Goal: Task Accomplishment & Management: Manage account settings

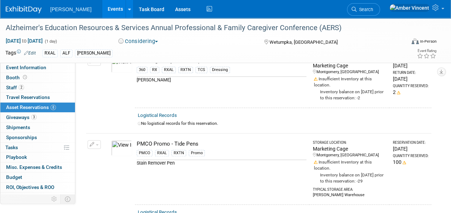
scroll to position [215, 0]
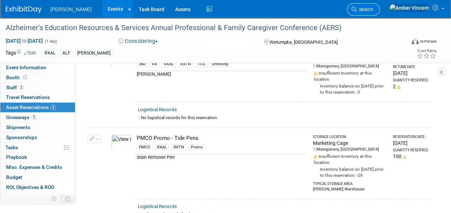
click at [380, 13] on link "Search" at bounding box center [363, 9] width 33 height 13
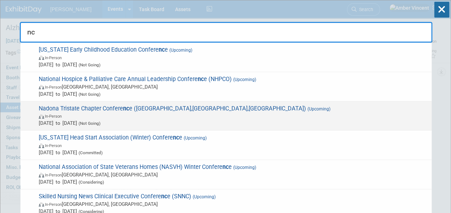
scroll to position [36, 0]
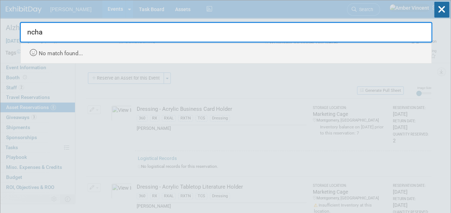
type input "ncha"
click at [439, 11] on icon at bounding box center [441, 10] width 15 height 16
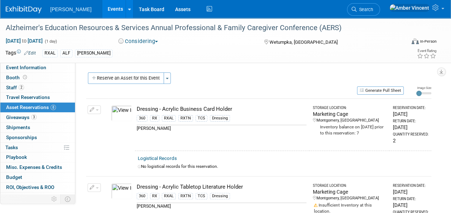
click at [102, 13] on link "Events" at bounding box center [115, 9] width 26 height 18
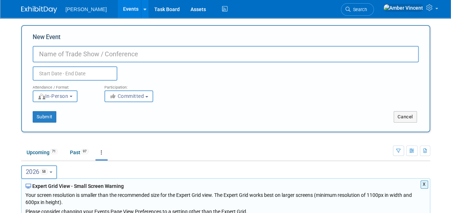
click at [106, 58] on input "New Event" at bounding box center [226, 54] width 386 height 17
type input "North Carolina Health Care Facilities Association 2026 (NCHCFA)"
click at [39, 75] on body "Turenne Events Add Event Bulk Upload Events Shareable Event Boards Recently Vie…" at bounding box center [225, 106] width 451 height 213
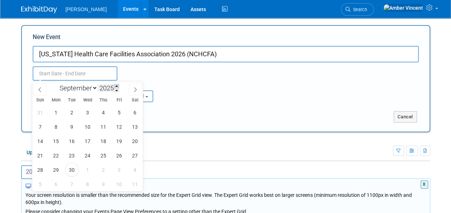
click at [118, 86] on span at bounding box center [116, 86] width 5 height 4
type input "2026"
drag, startPoint x: 94, startPoint y: 86, endPoint x: 92, endPoint y: 90, distance: 4.7
click at [94, 86] on select "January February March April May June July August September October November De…" at bounding box center [76, 88] width 41 height 9
select select "1"
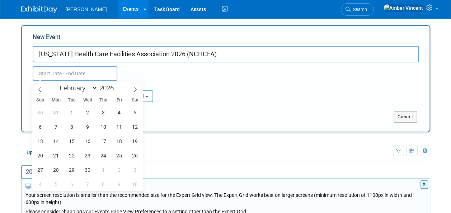
click at [56, 84] on select "January February March April May June July August September October November De…" at bounding box center [76, 88] width 41 height 9
click at [44, 157] on span "22" at bounding box center [40, 156] width 14 height 14
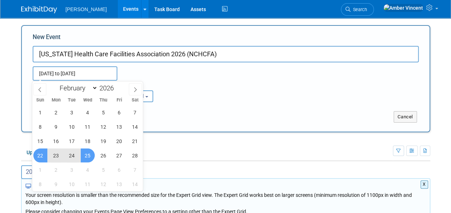
click at [86, 156] on span "25" at bounding box center [88, 156] width 14 height 14
type input "[DATE] to [DATE]"
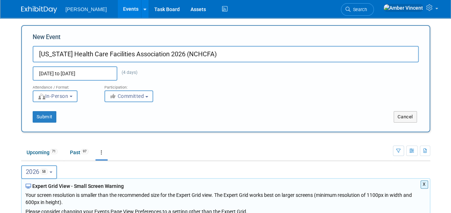
click at [122, 98] on span "Committed" at bounding box center [126, 96] width 35 height 6
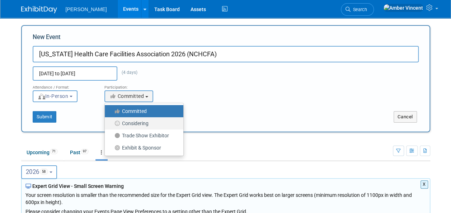
click at [133, 126] on label "Considering" at bounding box center [142, 123] width 68 height 9
click at [111, 126] on input "Considering" at bounding box center [109, 123] width 5 height 5
select select "2"
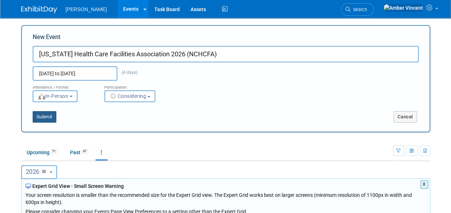
click at [41, 116] on button "Submit" at bounding box center [45, 116] width 24 height 11
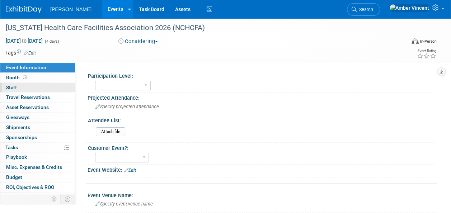
click at [22, 84] on link "0 Staff 0" at bounding box center [37, 88] width 75 height 10
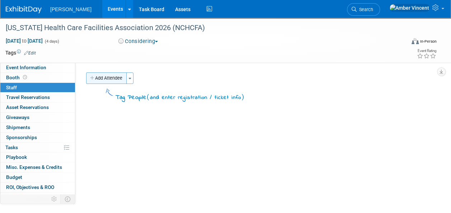
click at [106, 80] on button "Add Attendee" at bounding box center [106, 78] width 41 height 11
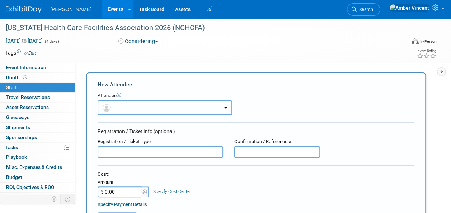
click at [129, 104] on button "button" at bounding box center [165, 108] width 135 height 15
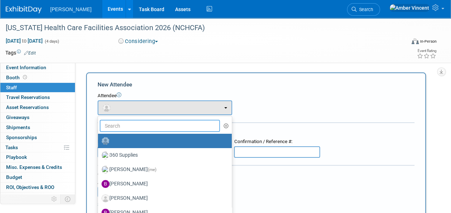
click at [130, 123] on input "text" at bounding box center [160, 126] width 120 height 12
type input "s"
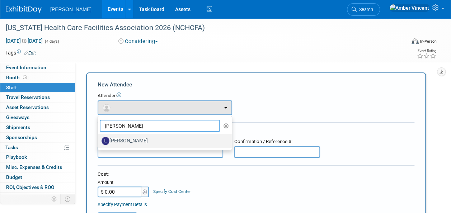
type input "laura"
click at [131, 142] on label "[PERSON_NAME]" at bounding box center [163, 140] width 123 height 11
click at [99, 142] on input "[PERSON_NAME]" at bounding box center [96, 140] width 5 height 5
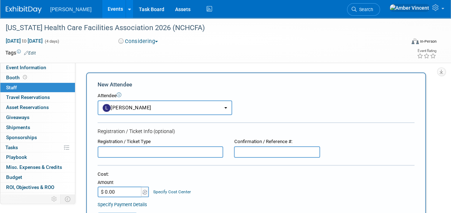
select select "ad73bafb-a58e-486e-9642-1ffce8e1f1e0"
select select "4"
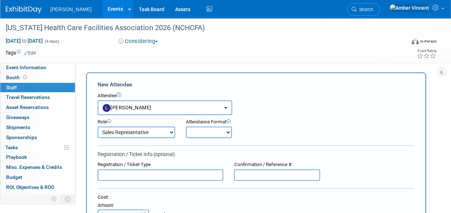
click at [189, 131] on select "Onsite Remote" at bounding box center [209, 132] width 46 height 11
select select "1"
click at [186, 127] on select "Onsite Remote" at bounding box center [209, 132] width 46 height 11
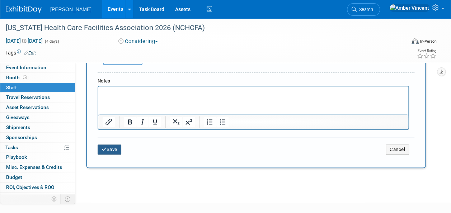
click at [113, 149] on button "Save" at bounding box center [110, 150] width 24 height 10
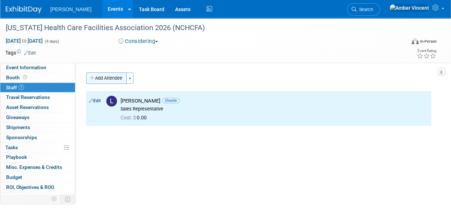
click at [116, 78] on button "Add Attendee" at bounding box center [106, 78] width 41 height 11
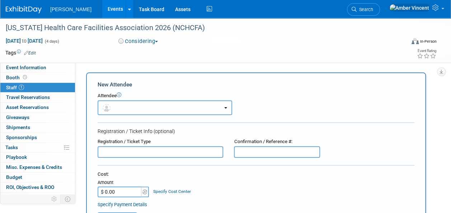
click at [149, 110] on button "button" at bounding box center [165, 108] width 135 height 15
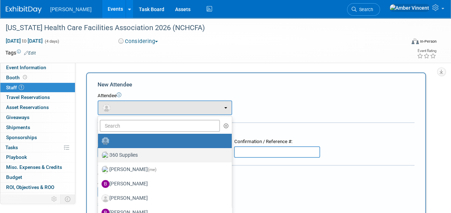
click at [137, 153] on label "360 Supplies" at bounding box center [163, 155] width 123 height 11
click at [99, 153] on input "360 Supplies" at bounding box center [96, 154] width 5 height 5
select select "5049f2f7-b5dc-4cd9-b0fd-9bd3b059ddde"
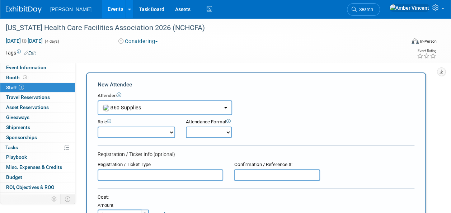
click at [140, 131] on select "Attend Demonstrator Host Leadership Planner Presenter Sales Representative" at bounding box center [137, 132] width 78 height 11
select select "200"
click at [98, 127] on select "Attend Demonstrator Host Leadership Planner Presenter Sales Representative" at bounding box center [137, 132] width 78 height 11
click at [189, 131] on select "Onsite Remote" at bounding box center [209, 132] width 46 height 11
select select "1"
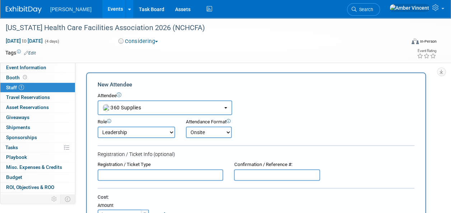
click at [186, 127] on select "Onsite Remote" at bounding box center [209, 132] width 46 height 11
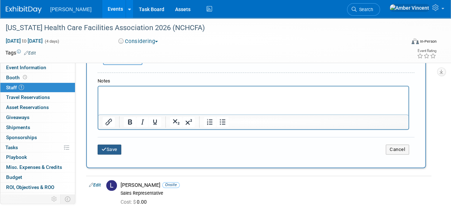
click at [109, 149] on button "Save" at bounding box center [110, 150] width 24 height 10
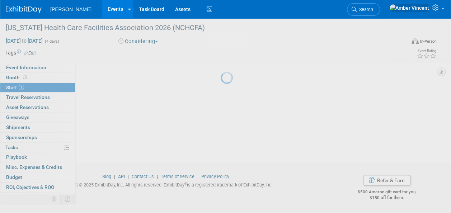
scroll to position [75, 0]
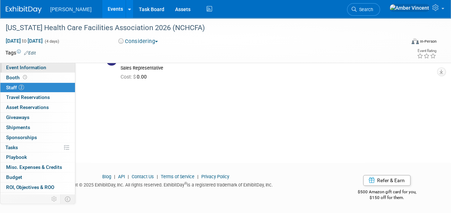
click at [25, 64] on link "Event Information" at bounding box center [37, 68] width 75 height 10
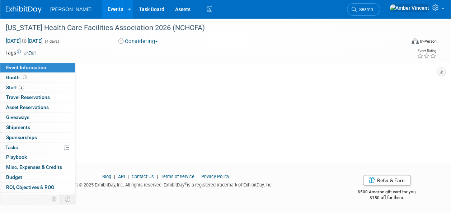
scroll to position [0, 0]
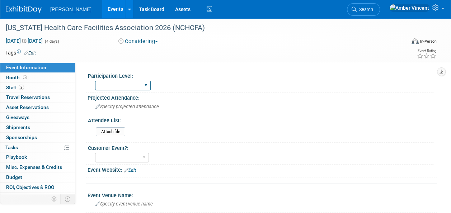
click at [140, 83] on select "Exhibitor Exhibitor/Sponsor" at bounding box center [123, 86] width 56 height 10
drag, startPoint x: 192, startPoint y: 89, endPoint x: 179, endPoint y: 111, distance: 25.6
click at [192, 89] on div "Exhibitor Exhibitor/Sponsor" at bounding box center [264, 84] width 338 height 11
click at [34, 51] on link "Edit" at bounding box center [30, 53] width 12 height 5
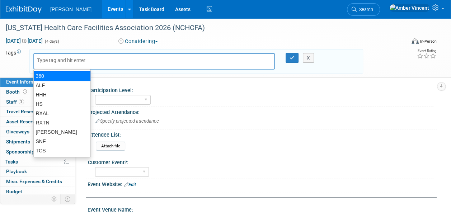
click at [64, 78] on div "360" at bounding box center [61, 76] width 57 height 10
type input "360"
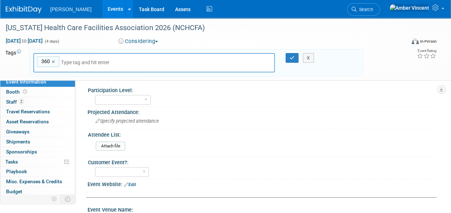
click at [73, 61] on input "text" at bounding box center [111, 62] width 101 height 7
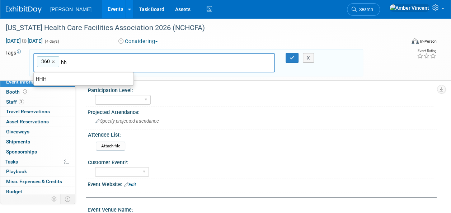
type input "h"
type input "snf"
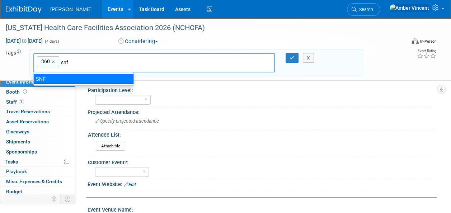
click at [57, 77] on div "SNF" at bounding box center [83, 79] width 101 height 10
type input "360, SNF"
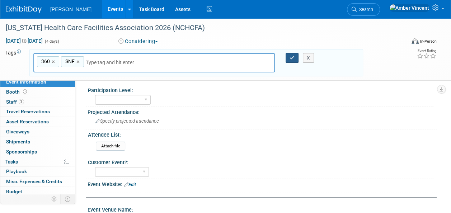
click at [287, 57] on button "button" at bounding box center [292, 58] width 13 height 10
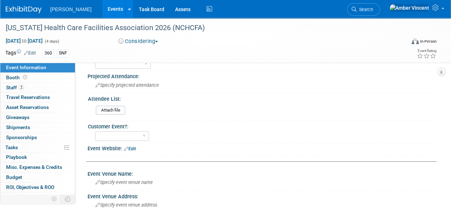
scroll to position [36, 0]
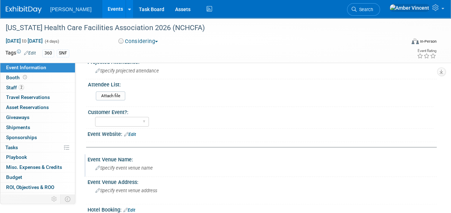
click at [131, 167] on span "Specify event venue name" at bounding box center [123, 167] width 57 height 5
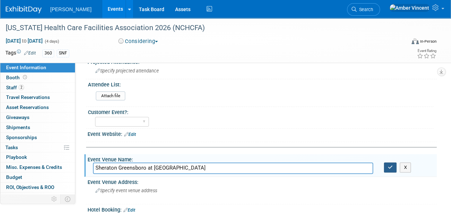
type input "Sheraton Greensboro at Four Seasons"
click at [393, 169] on button "button" at bounding box center [390, 168] width 13 height 10
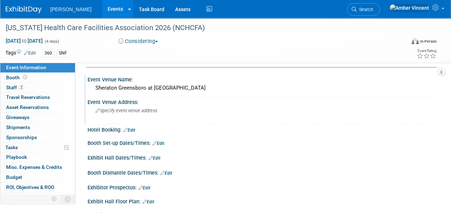
scroll to position [72, 0]
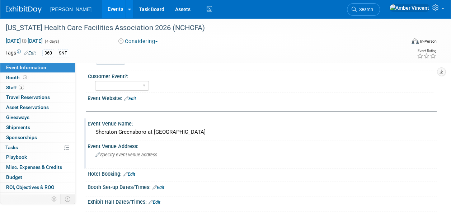
drag, startPoint x: 132, startPoint y: 154, endPoint x: 222, endPoint y: 90, distance: 110.2
click at [132, 154] on span "Specify event venue address" at bounding box center [126, 154] width 62 height 5
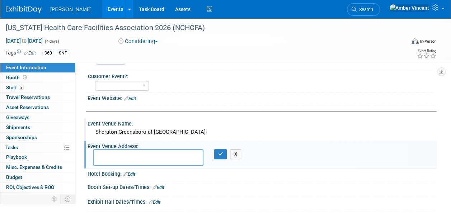
click at [132, 155] on textarea at bounding box center [148, 157] width 111 height 17
paste textarea "3121 West Gate City Boulevard, Greensboro, NC 27407"
type textarea "3121 West Gate City Boulevard, Greensboro, NC 27407"
click at [218, 157] on button "button" at bounding box center [220, 154] width 13 height 10
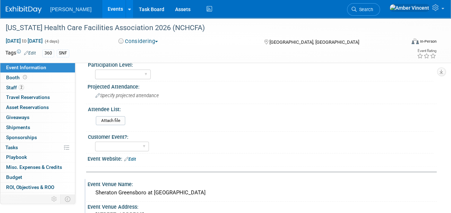
scroll to position [0, 0]
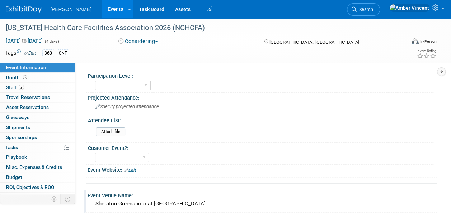
drag, startPoint x: 133, startPoint y: 170, endPoint x: 141, endPoint y: 172, distance: 8.4
click at [133, 170] on link "Edit" at bounding box center [130, 170] width 12 height 5
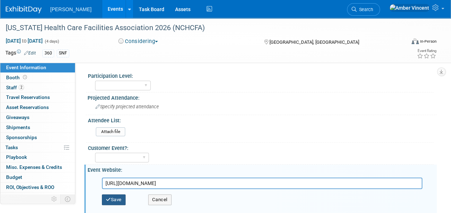
type input "https://www.nchcfa.org/convention/"
click at [117, 199] on button "Save" at bounding box center [114, 200] width 24 height 11
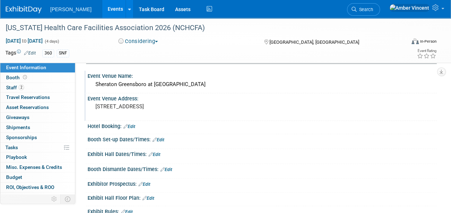
scroll to position [144, 0]
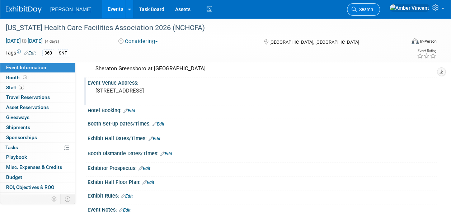
click at [380, 12] on link "Search" at bounding box center [363, 9] width 33 height 13
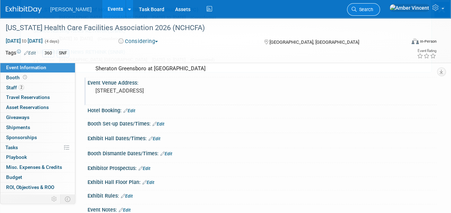
scroll to position [0, 0]
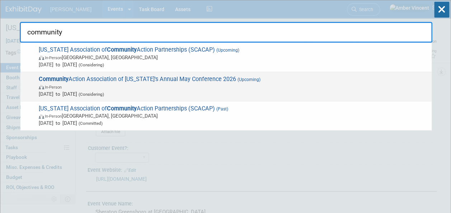
type input "community"
click at [179, 90] on span "May 13, 2026 to May 15, 2026 (Considering)" at bounding box center [233, 93] width 389 height 7
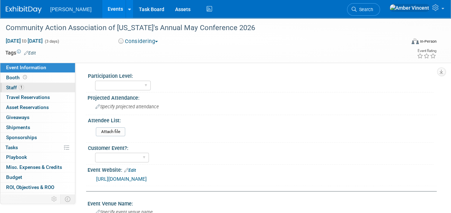
click at [44, 85] on link "1 Staff 1" at bounding box center [37, 88] width 75 height 10
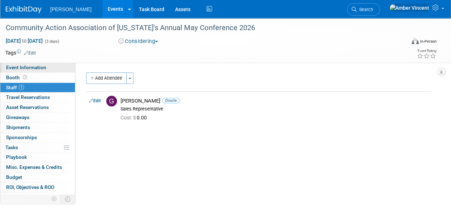
click at [39, 64] on link "Event Information" at bounding box center [37, 68] width 75 height 10
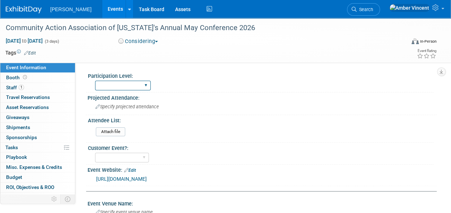
click at [135, 84] on select "Exhibitor Exhibitor/Sponsor" at bounding box center [123, 86] width 56 height 10
select select "Exhibitor"
click at [95, 81] on select "Exhibitor Exhibitor/Sponsor" at bounding box center [123, 86] width 56 height 10
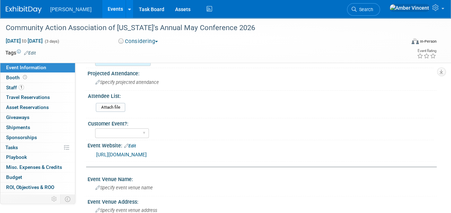
scroll to position [36, 0]
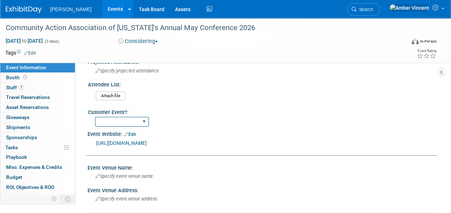
click at [146, 121] on select "Yes No" at bounding box center [122, 122] width 54 height 10
click at [202, 97] on div "Attach file" at bounding box center [263, 97] width 335 height 11
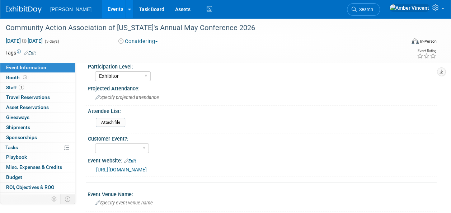
scroll to position [0, 0]
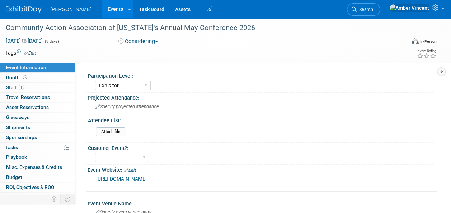
click at [102, 13] on link "Events" at bounding box center [115, 9] width 26 height 18
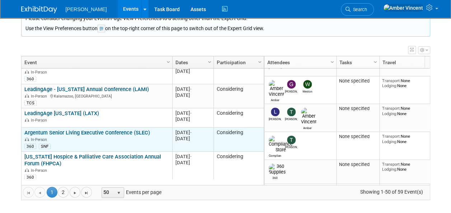
click at [101, 130] on link "Argentum Senior Living Executive Conference (SLEC)" at bounding box center [87, 133] width 126 height 6
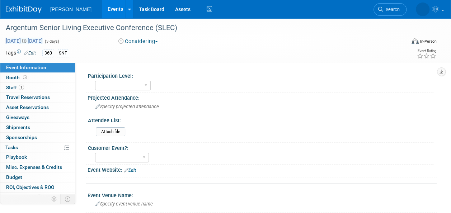
click at [27, 39] on span "[DATE] to [DATE]" at bounding box center [24, 41] width 38 height 6
select select "4"
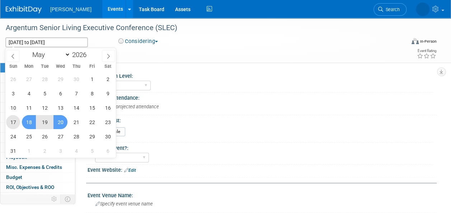
click at [15, 124] on span "17" at bounding box center [13, 122] width 14 height 14
type input "[DATE]"
click at [62, 127] on span "20" at bounding box center [60, 122] width 14 height 14
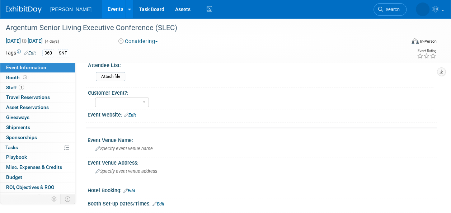
scroll to position [72, 0]
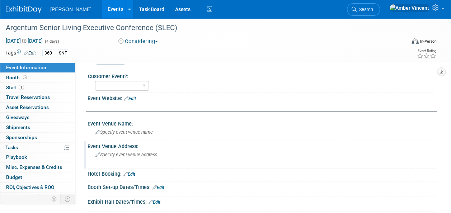
click at [121, 153] on span "Specify event venue address" at bounding box center [126, 154] width 62 height 5
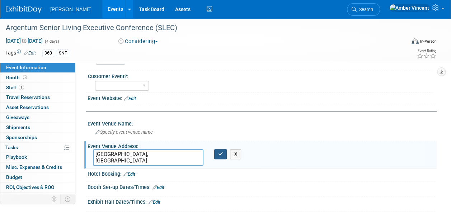
type textarea "[GEOGRAPHIC_DATA], [GEOGRAPHIC_DATA]"
click at [224, 157] on button "button" at bounding box center [220, 154] width 13 height 10
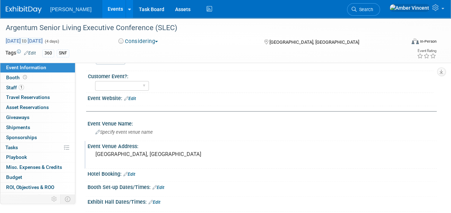
click at [16, 41] on span "May 17, 2026 to May 20, 2026" at bounding box center [24, 41] width 38 height 6
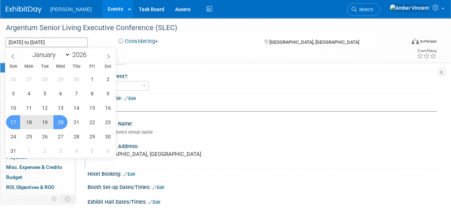
click at [26, 121] on span "18" at bounding box center [29, 122] width 14 height 14
type input "[DATE]"
click at [58, 121] on span "20" at bounding box center [60, 122] width 14 height 14
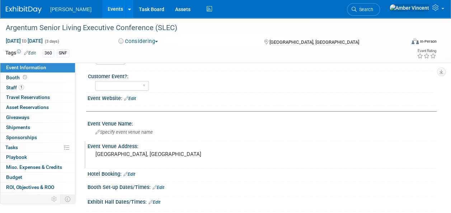
drag, startPoint x: 230, startPoint y: 141, endPoint x: 228, endPoint y: 144, distance: 4.6
click at [230, 141] on div "Event Venue Address:" at bounding box center [262, 145] width 349 height 9
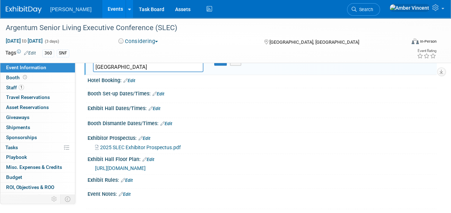
scroll to position [179, 0]
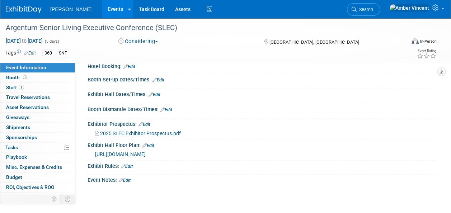
click at [148, 122] on link "Edit" at bounding box center [145, 124] width 12 height 5
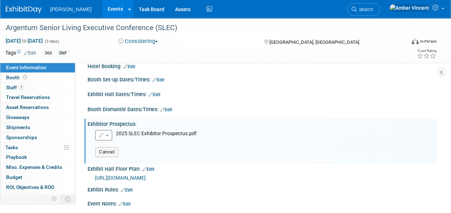
click at [110, 134] on button "button" at bounding box center [103, 135] width 17 height 11
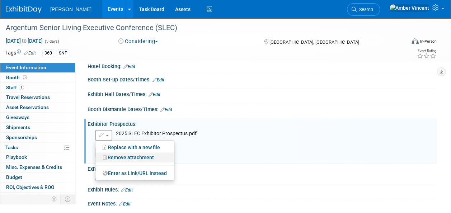
click at [122, 156] on link "Remove attachment" at bounding box center [134, 158] width 79 height 10
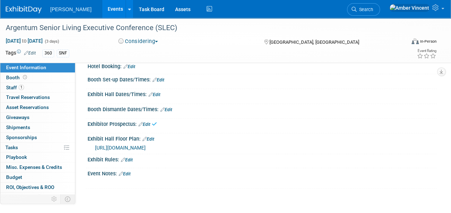
click at [153, 139] on link "Edit" at bounding box center [149, 139] width 12 height 5
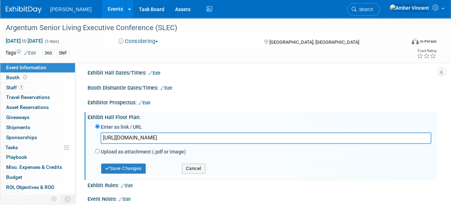
scroll to position [215, 0]
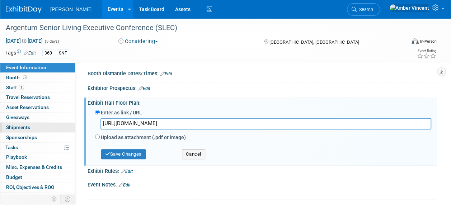
drag, startPoint x: 258, startPoint y: 122, endPoint x: 63, endPoint y: 123, distance: 195.3
click at [63, 123] on div "Event Information Event Info Booth Booth 1 Staff 1 Staff 0 Travel Reservations …" at bounding box center [225, 1] width 451 height 397
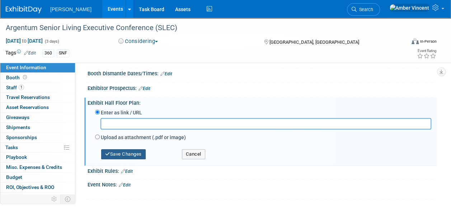
click at [112, 149] on button "Save Changes" at bounding box center [123, 154] width 45 height 10
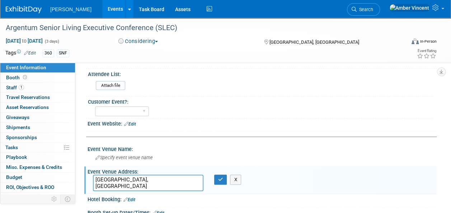
scroll to position [36, 0]
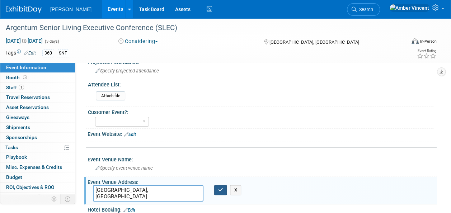
click at [218, 186] on button "button" at bounding box center [220, 190] width 13 height 10
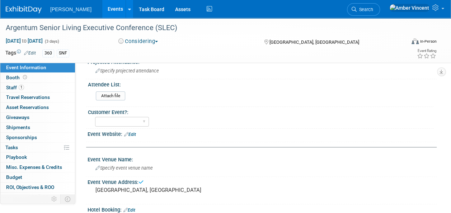
click at [131, 134] on link "Edit" at bounding box center [130, 134] width 12 height 5
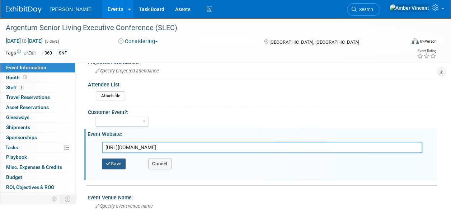
type input "[URL][DOMAIN_NAME]"
click at [114, 159] on button "Save" at bounding box center [114, 164] width 24 height 11
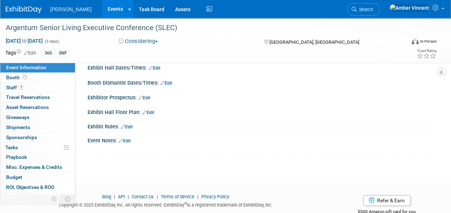
scroll to position [215, 0]
click at [127, 137] on link "Edit" at bounding box center [125, 139] width 12 height 5
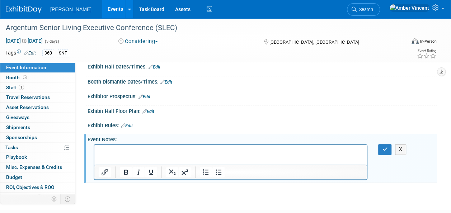
scroll to position [0, 0]
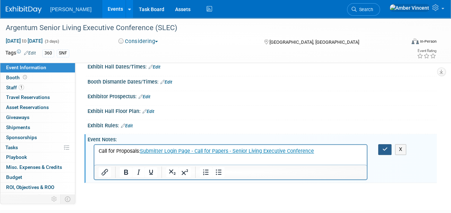
click at [387, 150] on icon "button" at bounding box center [384, 149] width 5 height 5
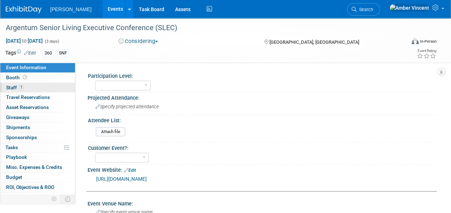
click at [34, 87] on link "1 Staff 1" at bounding box center [37, 88] width 75 height 10
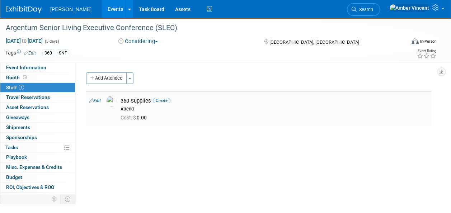
click at [95, 101] on link "Edit" at bounding box center [95, 100] width 12 height 5
select select "5049f2f7-b5dc-4cd9-b0fd-9bd3b059ddde"
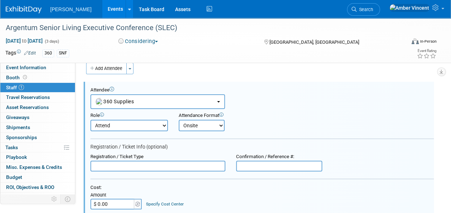
click at [112, 121] on select "Attend Demonstrator Host Leadership Planner Presenter Sales Representative" at bounding box center [129, 125] width 78 height 11
select select "200"
click at [90, 120] on select "Attend Demonstrator Host Leadership Planner Presenter Sales Representative" at bounding box center [129, 125] width 78 height 11
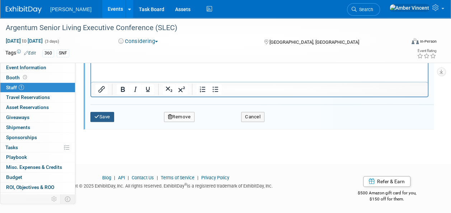
click at [104, 116] on button "Save" at bounding box center [102, 117] width 24 height 10
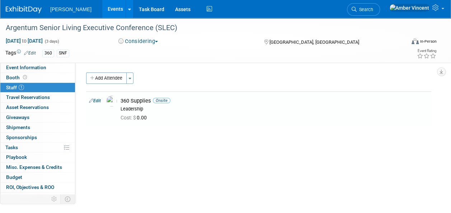
click at [102, 11] on link "Events" at bounding box center [115, 9] width 26 height 18
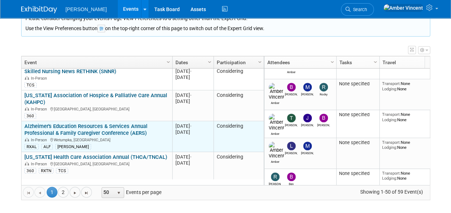
click at [121, 123] on link "Alzheimer's Education Resources & Services Annual Professional & Family Caregiv…" at bounding box center [85, 129] width 123 height 13
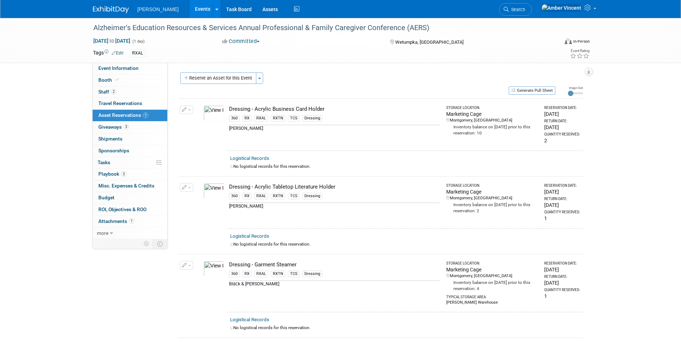
click at [525, 8] on span "Search" at bounding box center [517, 9] width 17 height 5
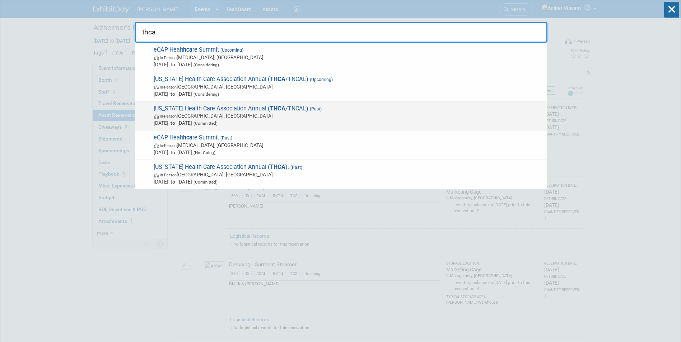
type input "thca"
click at [218, 122] on span "(Committed)" at bounding box center [204, 123] width 25 height 5
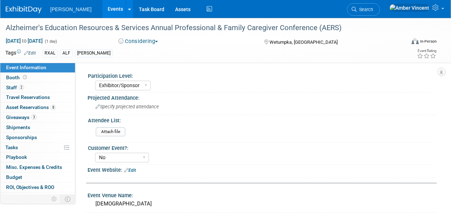
select select "Exhibitor/Sponsor"
select select "No"
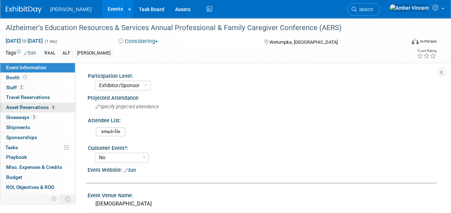
click at [26, 107] on span "Asset Reservations 8" at bounding box center [31, 107] width 50 height 6
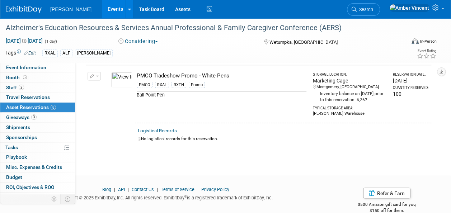
scroll to position [646, 0]
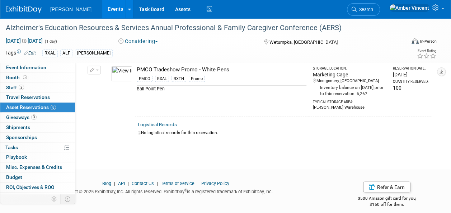
click at [102, 9] on link "Events" at bounding box center [115, 9] width 26 height 18
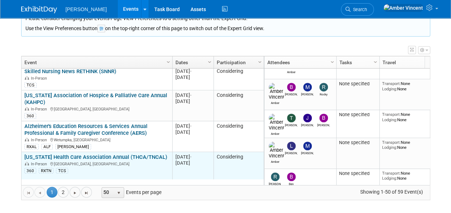
click at [125, 154] on link "Tennessee Health Care Association Annual (THCA/TNCAL)" at bounding box center [95, 157] width 143 height 6
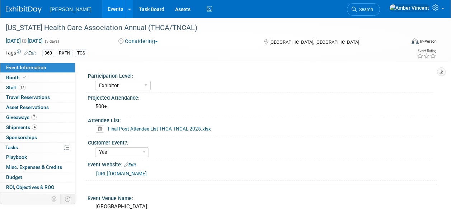
select select "Exhibitor"
select select "Yes"
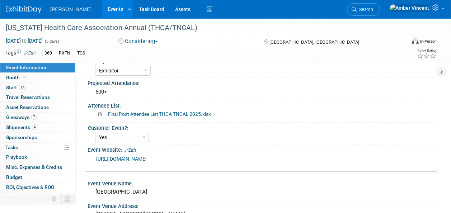
scroll to position [36, 0]
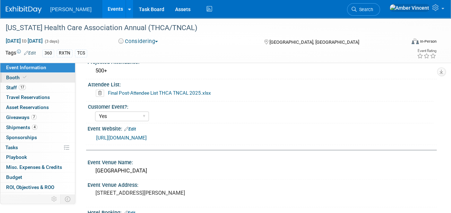
click at [51, 78] on link "Booth" at bounding box center [37, 78] width 75 height 10
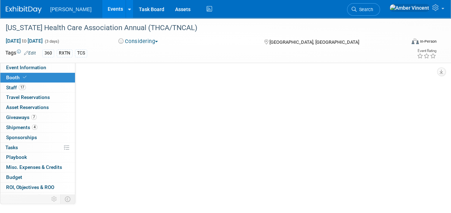
scroll to position [0, 0]
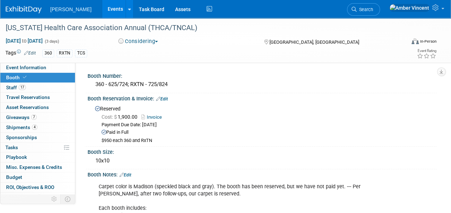
click at [165, 100] on link "Edit" at bounding box center [162, 99] width 12 height 5
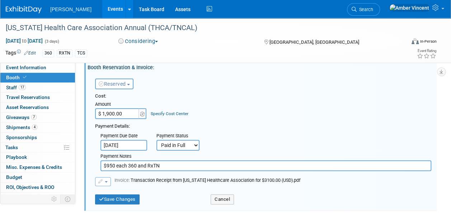
scroll to position [72, 0]
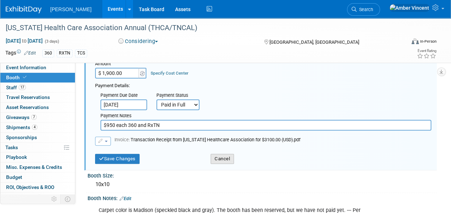
click at [212, 162] on button "Cancel" at bounding box center [222, 159] width 23 height 10
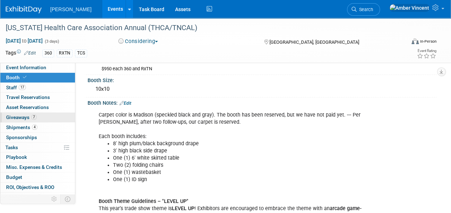
click at [26, 116] on span "Giveaways 7" at bounding box center [21, 118] width 31 height 6
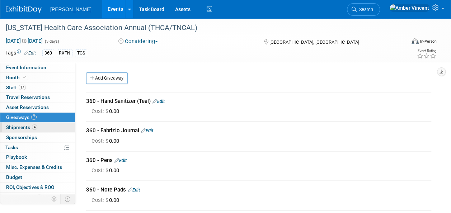
click at [29, 125] on span "Shipments 4" at bounding box center [21, 128] width 31 height 6
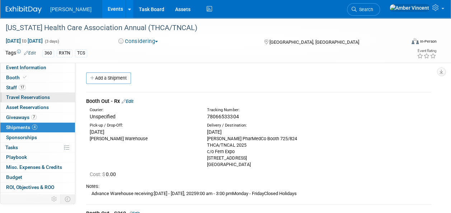
click at [26, 101] on link "0 Travel Reservations 0" at bounding box center [37, 98] width 75 height 10
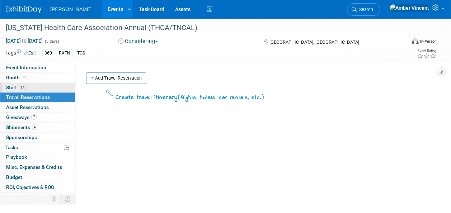
click at [20, 87] on span "17" at bounding box center [22, 87] width 7 height 5
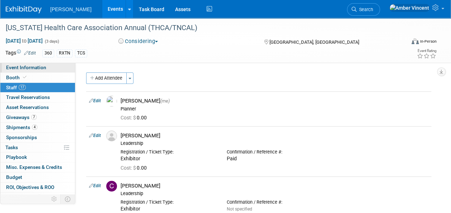
click at [16, 69] on span "Event Information" at bounding box center [26, 68] width 40 height 6
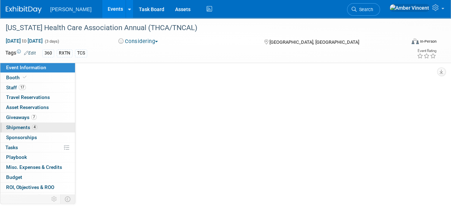
select select "Exhibitor"
select select "Yes"
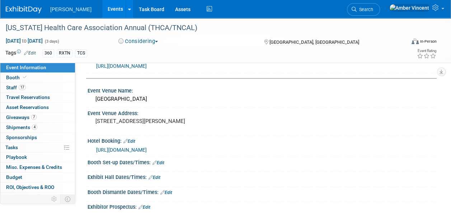
scroll to position [144, 0]
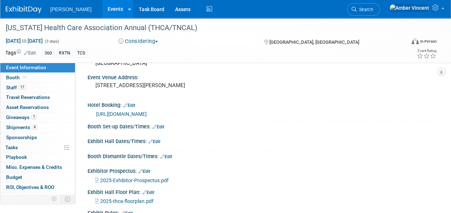
click at [130, 104] on link "Edit" at bounding box center [129, 105] width 12 height 5
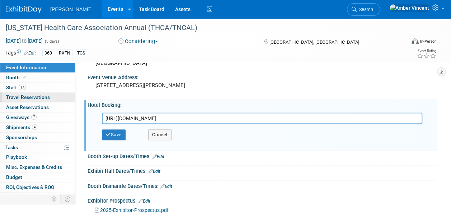
drag, startPoint x: 222, startPoint y: 117, endPoint x: 64, endPoint y: 102, distance: 159.4
click at [64, 102] on div "Event Information Event Info Booth Booth 17 Staff 17 Staff 0 Travel Reservation…" at bounding box center [225, 76] width 451 height 405
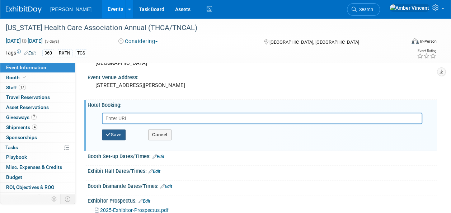
click at [118, 133] on button "Save" at bounding box center [114, 135] width 24 height 11
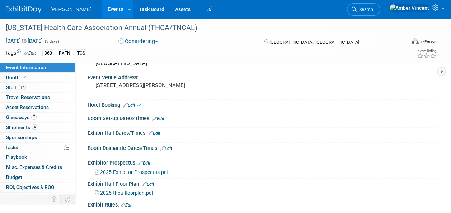
scroll to position [179, 0]
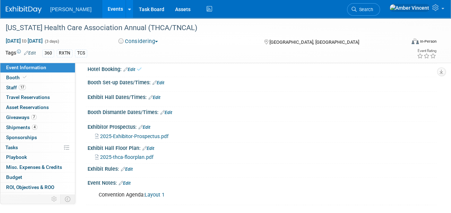
click at [149, 125] on link "Edit" at bounding box center [145, 127] width 12 height 5
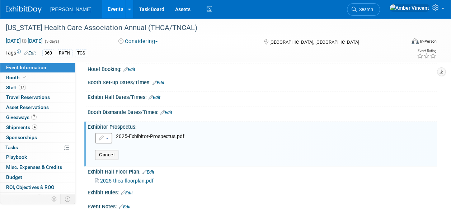
click at [106, 139] on button "button" at bounding box center [103, 138] width 17 height 11
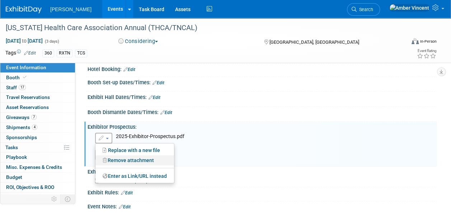
click at [118, 160] on link "Remove attachment" at bounding box center [134, 160] width 79 height 10
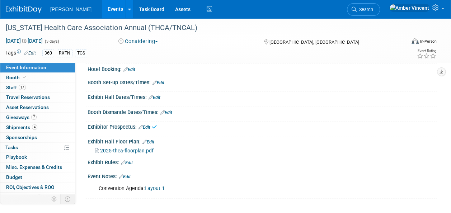
click at [150, 141] on link "Edit" at bounding box center [149, 142] width 12 height 5
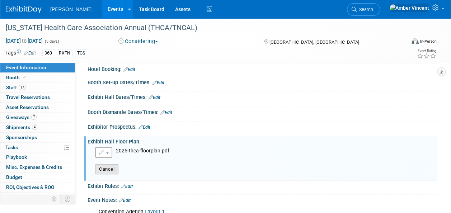
click at [117, 166] on button "Cancel" at bounding box center [106, 169] width 23 height 10
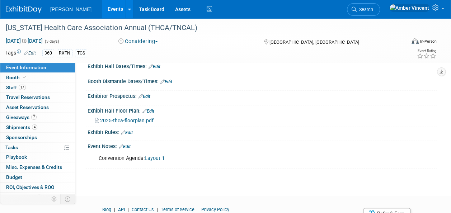
scroll to position [241, 0]
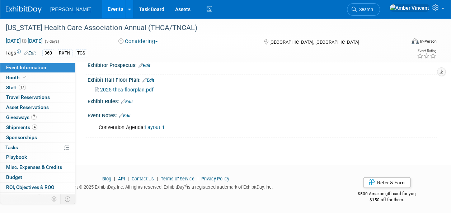
click at [129, 113] on link "Edit" at bounding box center [125, 115] width 12 height 5
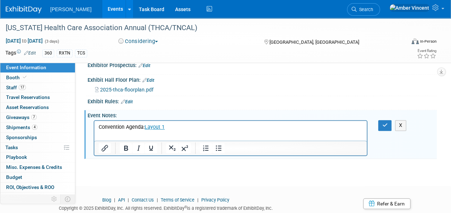
scroll to position [0, 0]
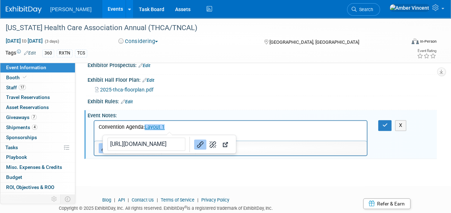
drag, startPoint x: 174, startPoint y: 127, endPoint x: 100, endPoint y: 124, distance: 74.0
click at [100, 124] on p "Convention Agenda: Layout 1﻿" at bounding box center [231, 127] width 264 height 7
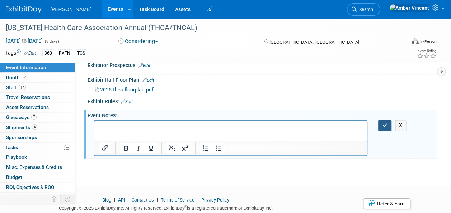
click at [386, 125] on icon "button" at bounding box center [384, 125] width 5 height 5
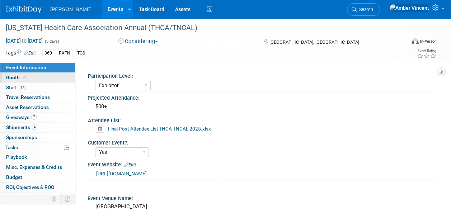
click at [34, 80] on link "Booth" at bounding box center [37, 78] width 75 height 10
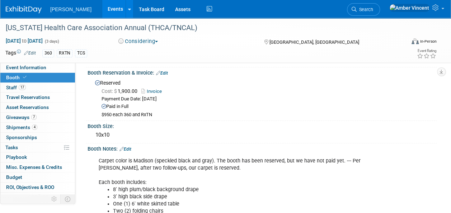
scroll to position [72, 0]
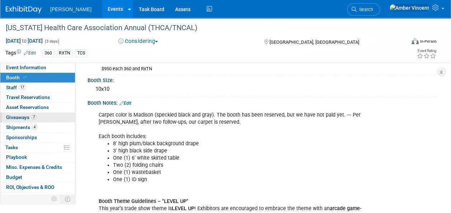
click at [35, 115] on span "7" at bounding box center [33, 117] width 5 height 5
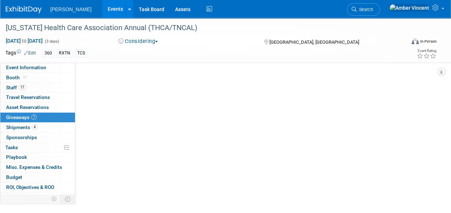
scroll to position [0, 0]
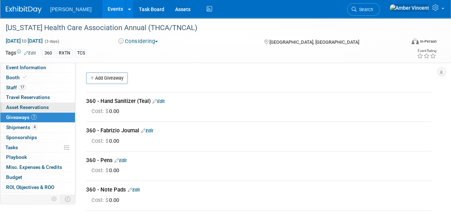
click at [32, 106] on span "Asset Reservations 0" at bounding box center [27, 107] width 43 height 6
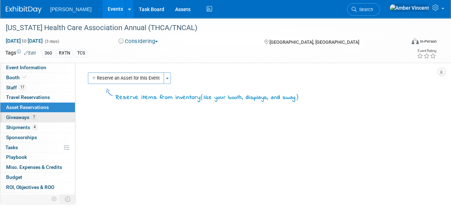
click at [33, 116] on span "7" at bounding box center [33, 117] width 5 height 5
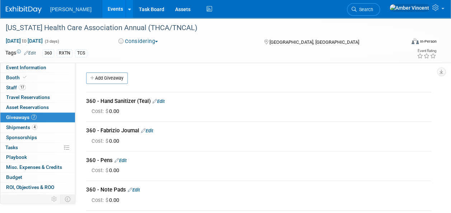
click at [158, 42] on span "button" at bounding box center [156, 41] width 3 height 1
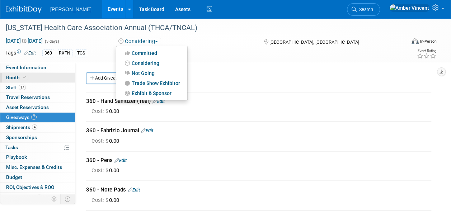
click at [11, 77] on span "Booth" at bounding box center [17, 78] width 22 height 6
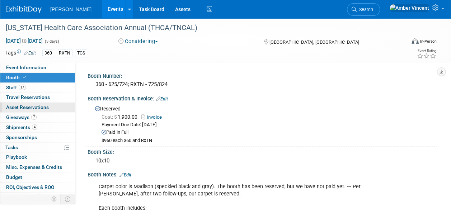
click at [39, 106] on span "Asset Reservations 0" at bounding box center [27, 107] width 43 height 6
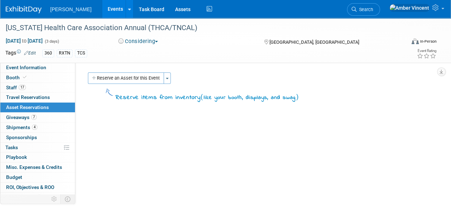
click at [157, 41] on button "Considering" at bounding box center [138, 42] width 45 height 8
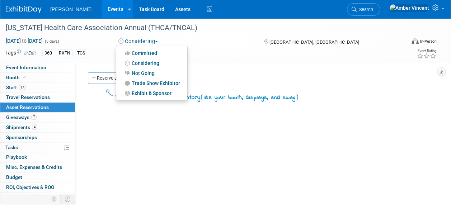
click at [223, 50] on div "360 RXTN TCS" at bounding box center [202, 54] width 321 height 8
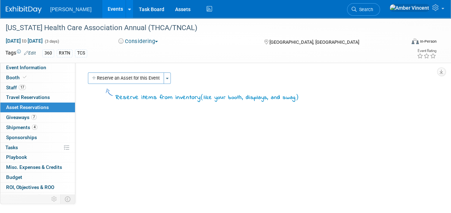
click at [354, 122] on div "Participation Level: Exhibitor Exhibitor/Sponsor Projected Attendance: No" at bounding box center [255, 137] width 361 height 148
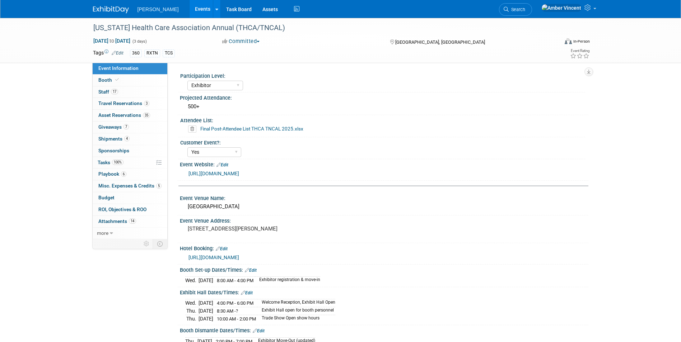
select select "Exhibitor"
select select "Yes"
click at [127, 112] on link "35 Asset Reservations 35" at bounding box center [130, 115] width 75 height 11
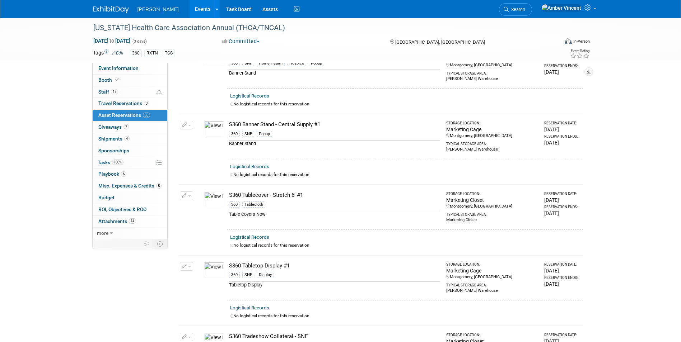
scroll to position [1795, 0]
